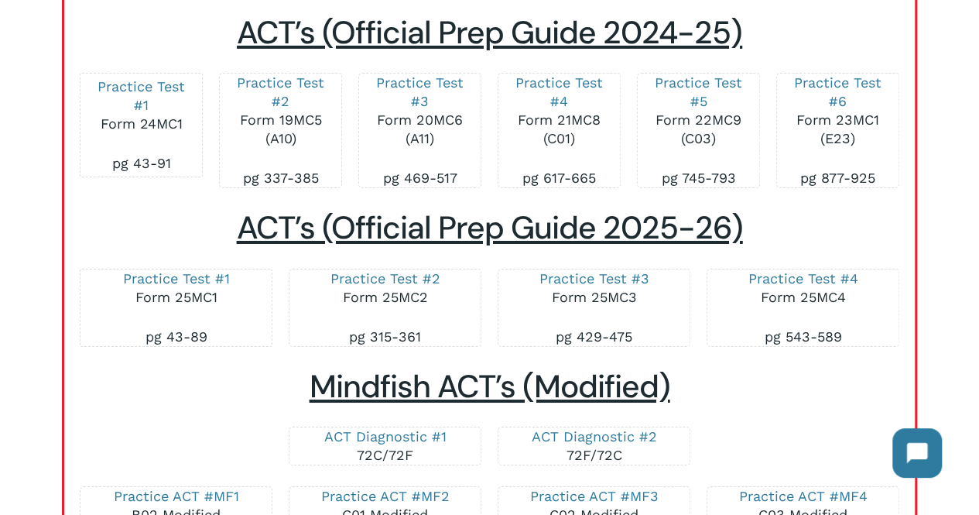
scroll to position [2643, 0]
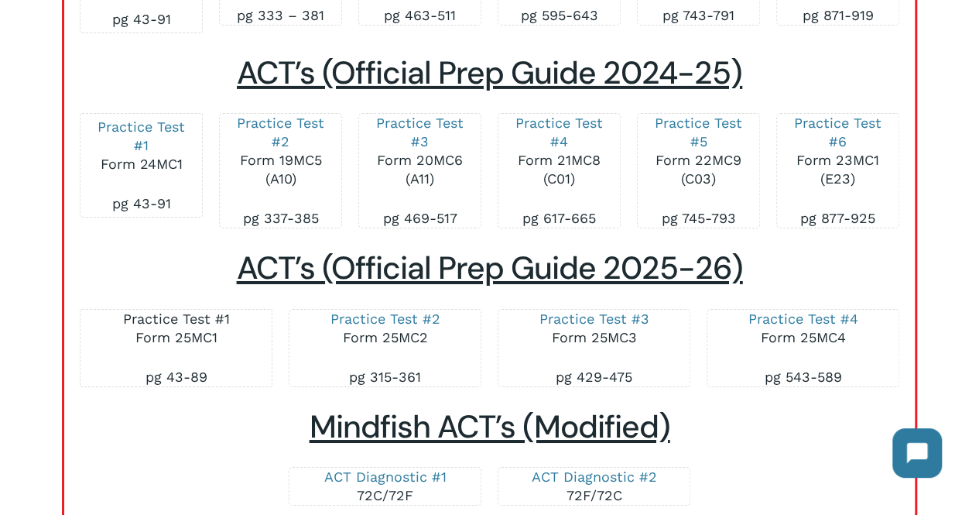
click at [223, 320] on link "Practice Test #1" at bounding box center [176, 318] width 107 height 16
click at [395, 323] on link "Practice Test #2" at bounding box center [385, 318] width 110 height 16
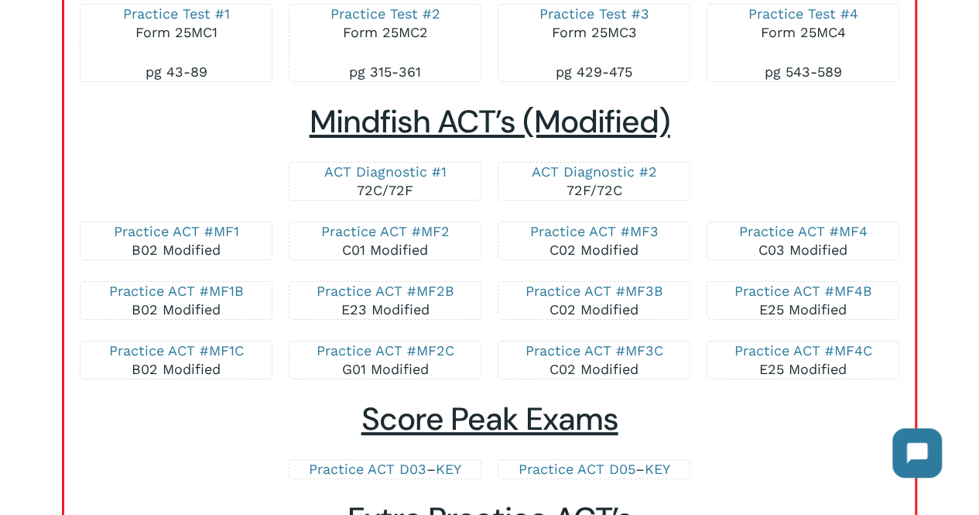
scroll to position [2909, 0]
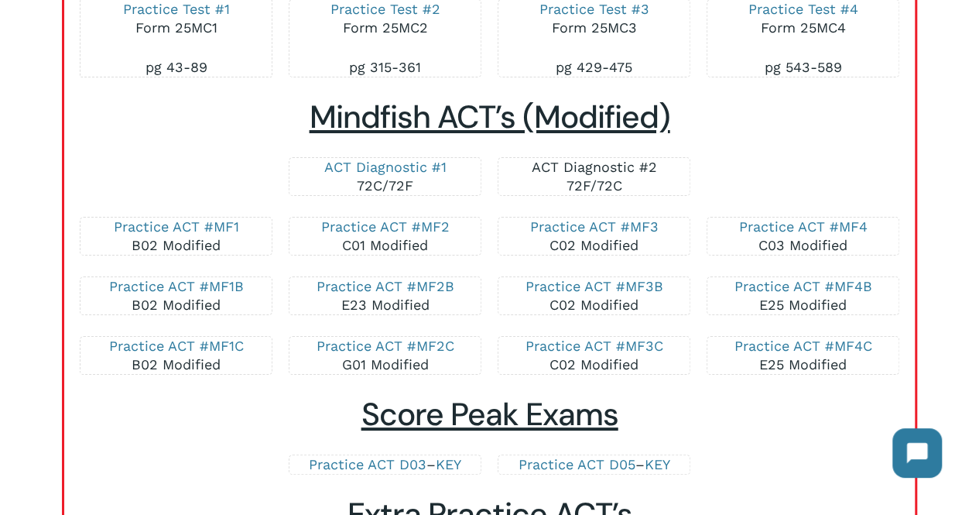
click at [588, 162] on link "ACT Diagnostic #2" at bounding box center [593, 167] width 125 height 16
